Goal: Task Accomplishment & Management: Use online tool/utility

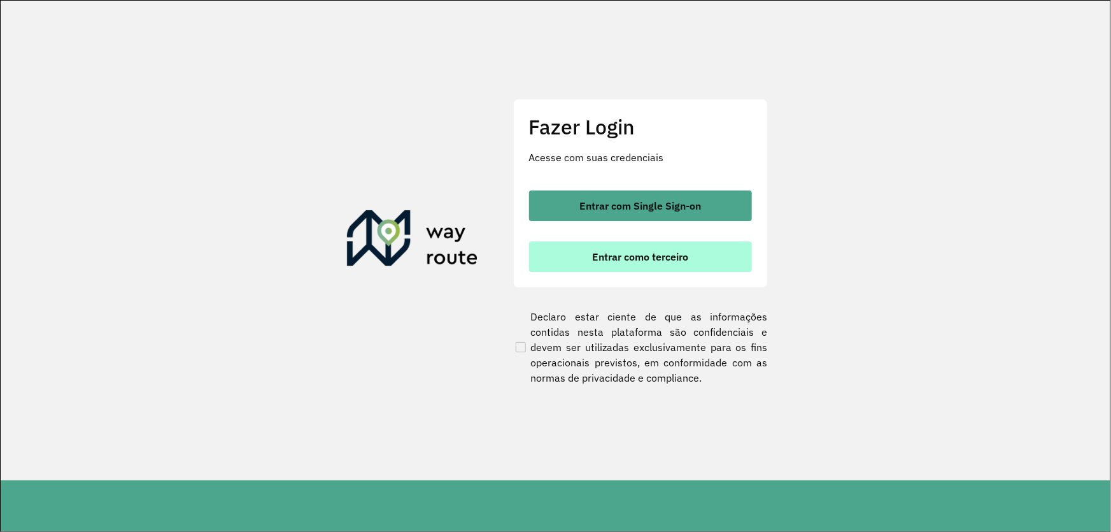
click at [665, 256] on span "Entrar como terceiro" at bounding box center [640, 256] width 96 height 10
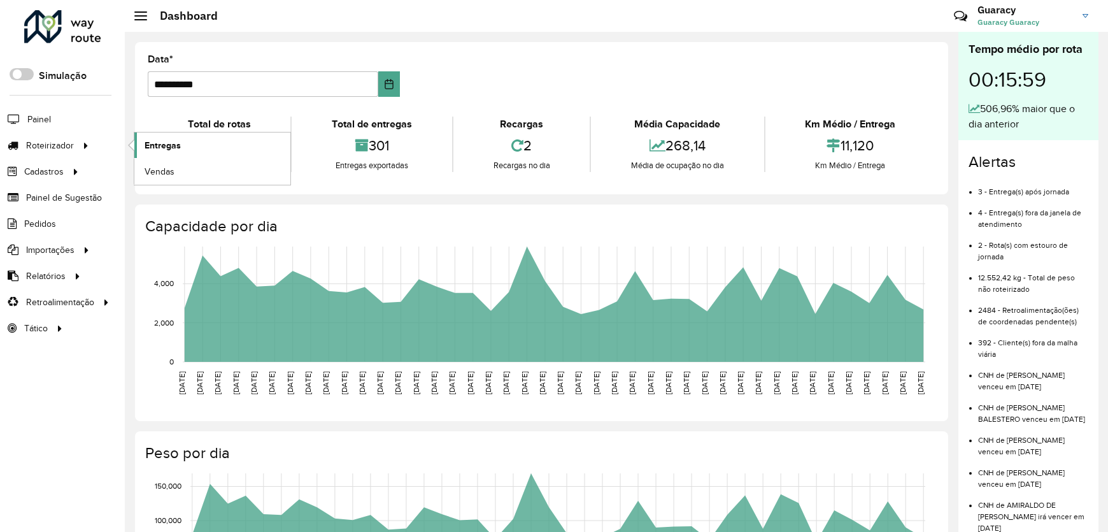
click at [162, 139] on span "Entregas" at bounding box center [162, 145] width 36 height 13
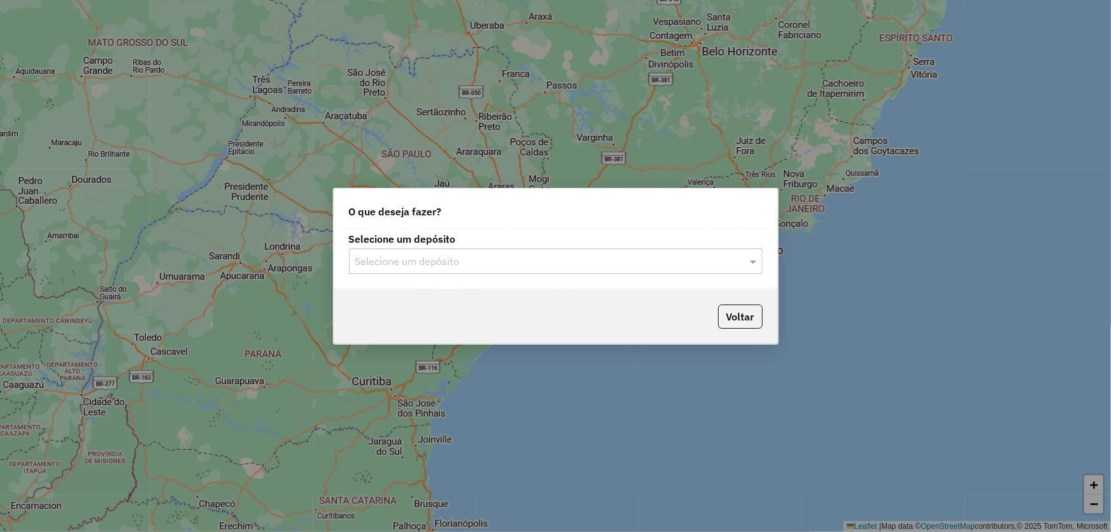
click at [516, 255] on input "text" at bounding box center [543, 261] width 376 height 15
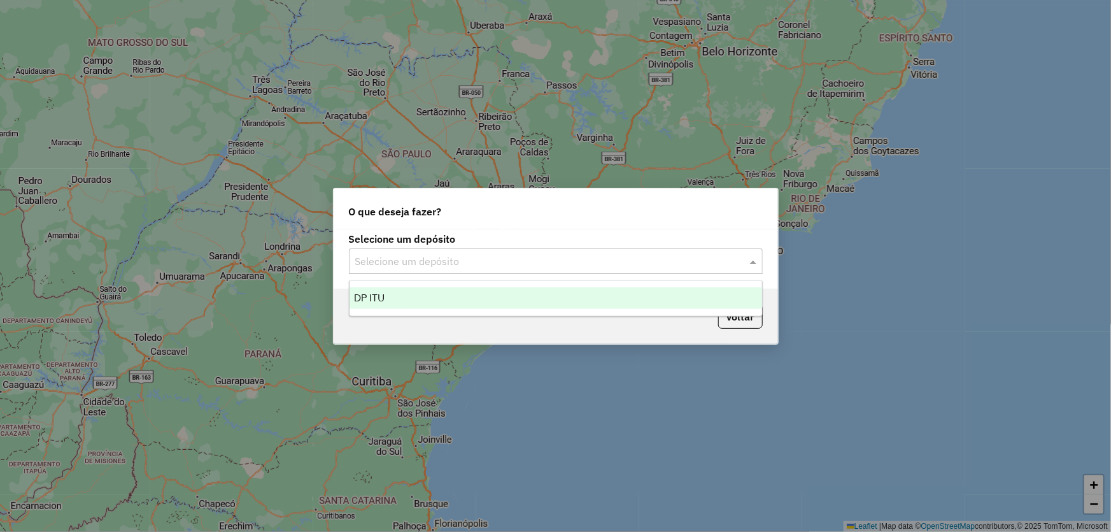
click at [397, 299] on div "DP ITU" at bounding box center [555, 298] width 412 height 22
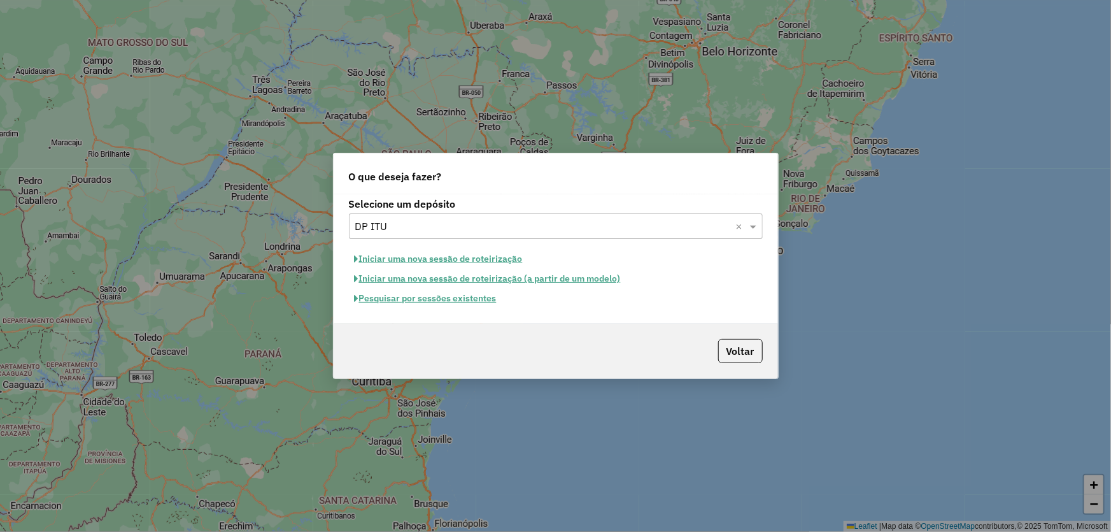
click at [423, 300] on button "Pesquisar por sessões existentes" at bounding box center [425, 298] width 153 height 20
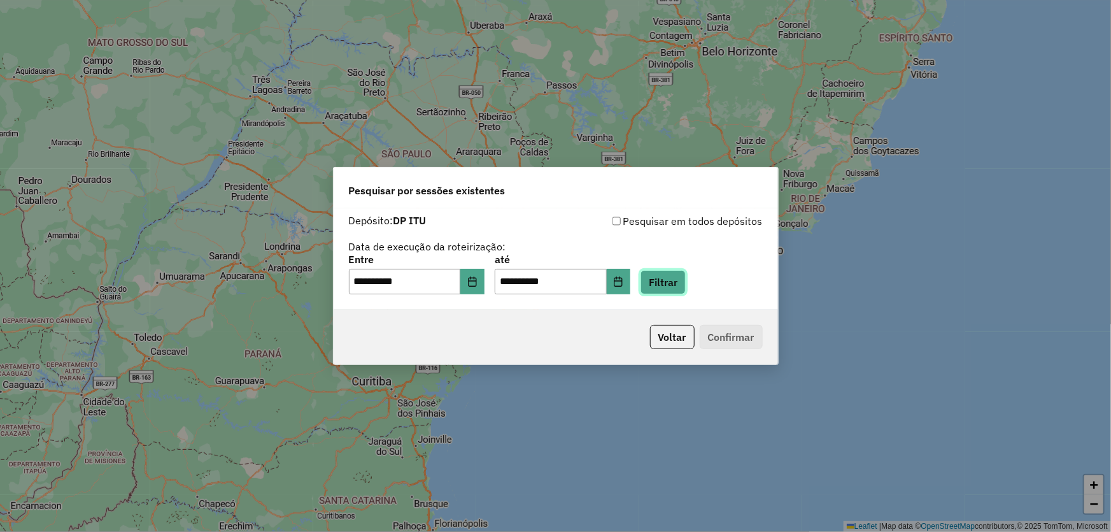
click at [686, 280] on button "Filtrar" at bounding box center [662, 282] width 45 height 24
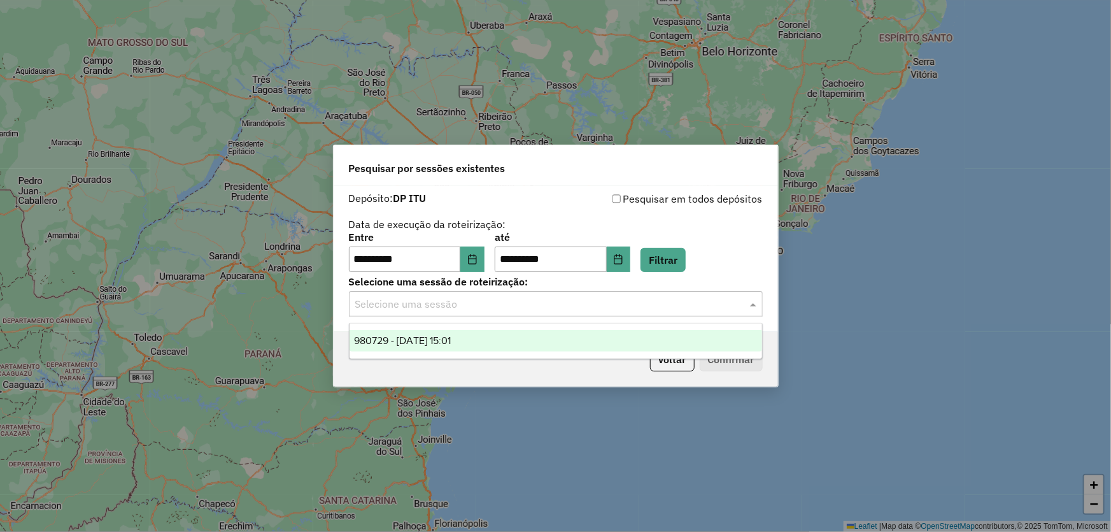
drag, startPoint x: 421, startPoint y: 304, endPoint x: 425, endPoint y: 311, distance: 8.5
click at [421, 306] on input "text" at bounding box center [543, 304] width 376 height 15
click at [415, 338] on span "980729 - 18/08/2025 15:01" at bounding box center [403, 340] width 97 height 11
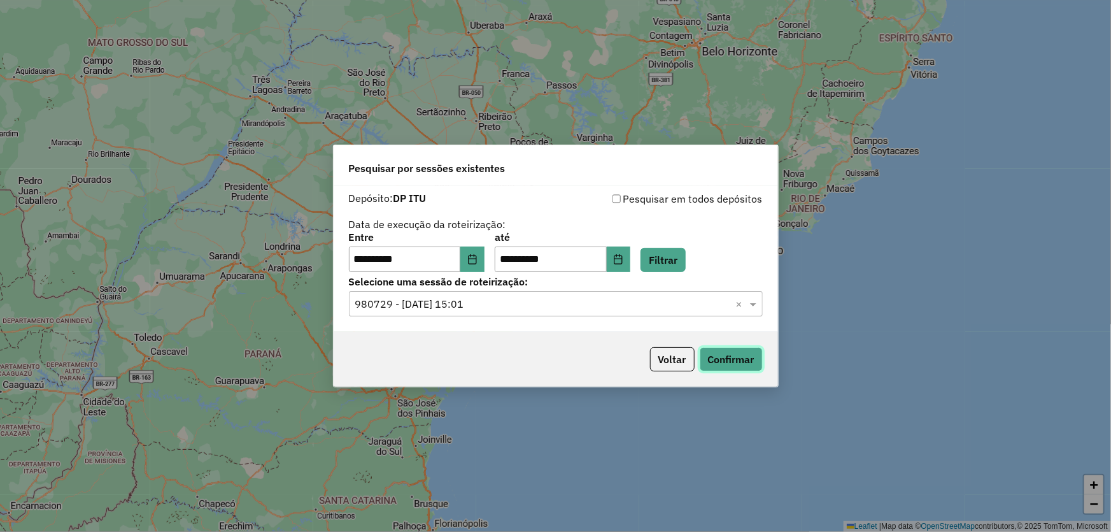
click at [728, 356] on button "Confirmar" at bounding box center [731, 359] width 63 height 24
click at [723, 362] on button "Confirmar" at bounding box center [731, 359] width 63 height 24
